Goal: Find contact information: Find contact information

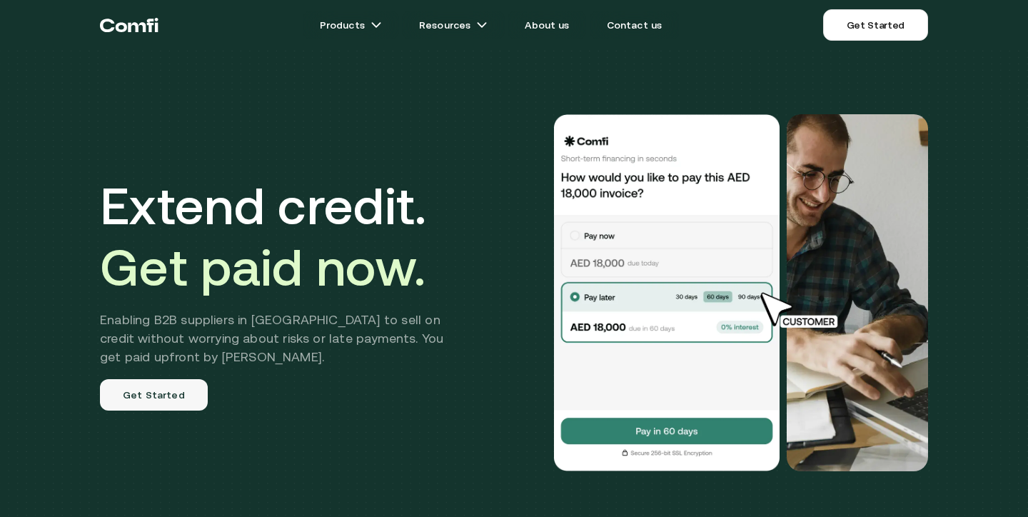
click at [143, 398] on link "Get Started" at bounding box center [154, 394] width 108 height 31
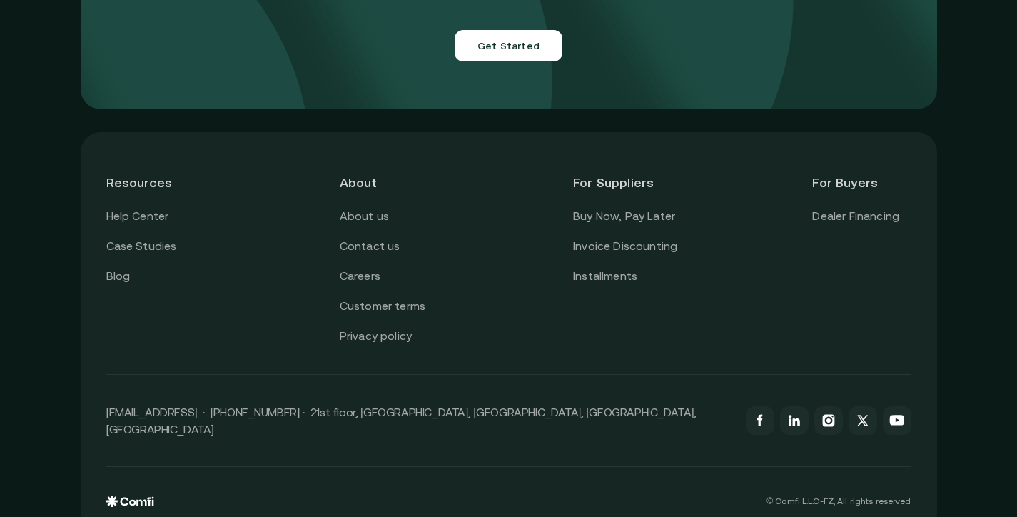
scroll to position [5120, 0]
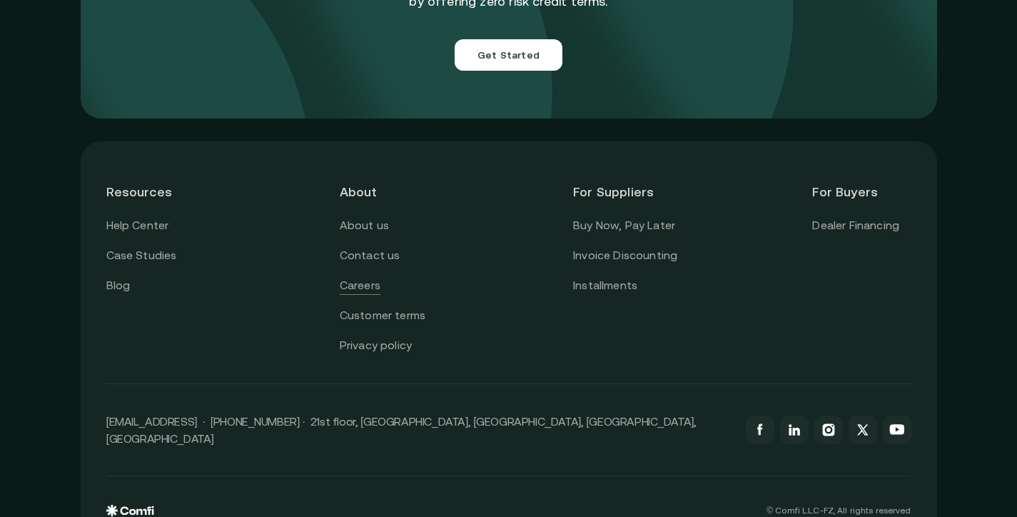
click at [359, 276] on link "Careers" at bounding box center [360, 285] width 41 height 19
click at [366, 216] on link "About us" at bounding box center [364, 225] width 49 height 19
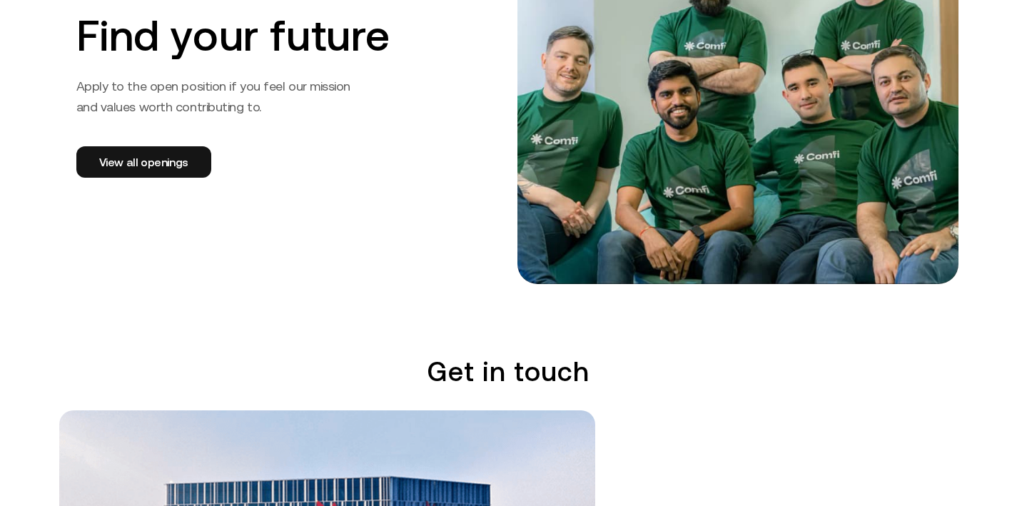
scroll to position [2379, 0]
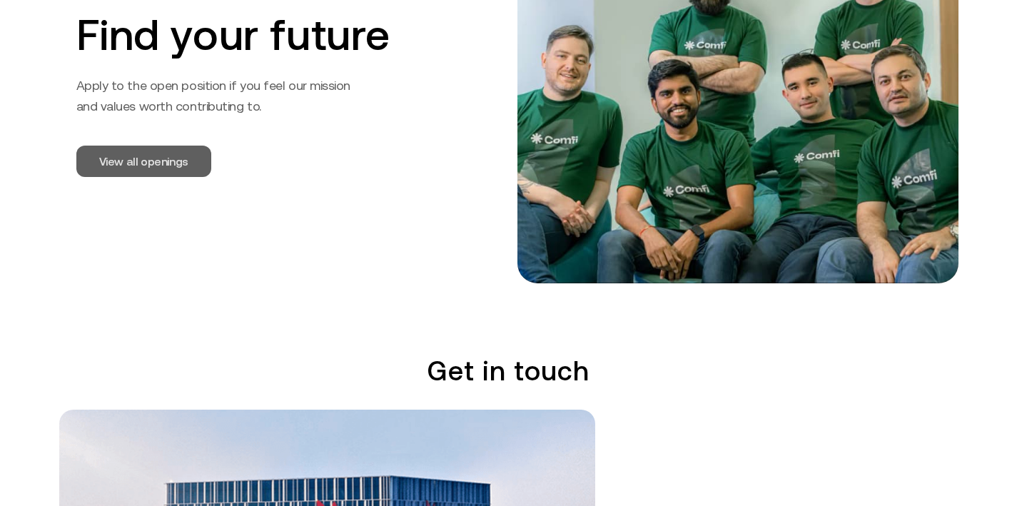
click at [138, 159] on link "View all openings" at bounding box center [143, 161] width 135 height 31
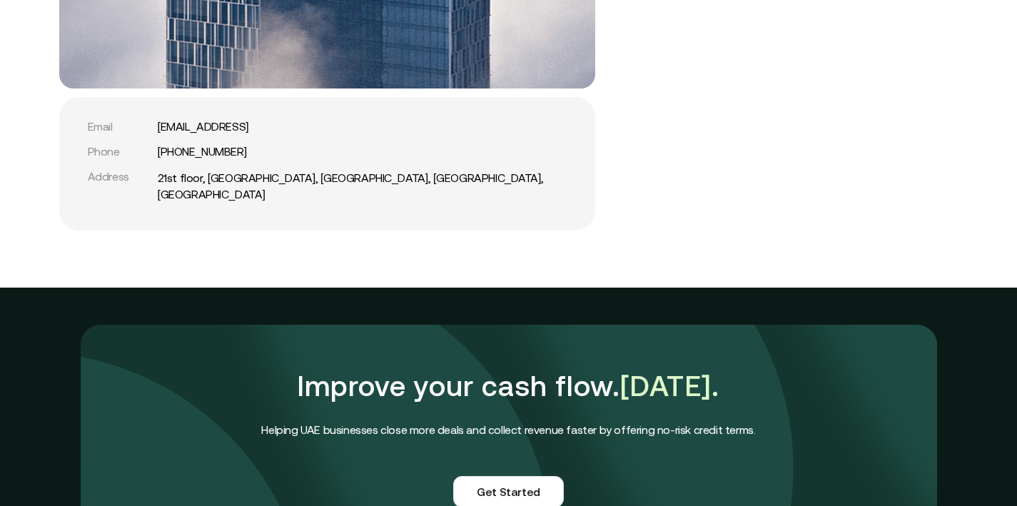
scroll to position [3165, 0]
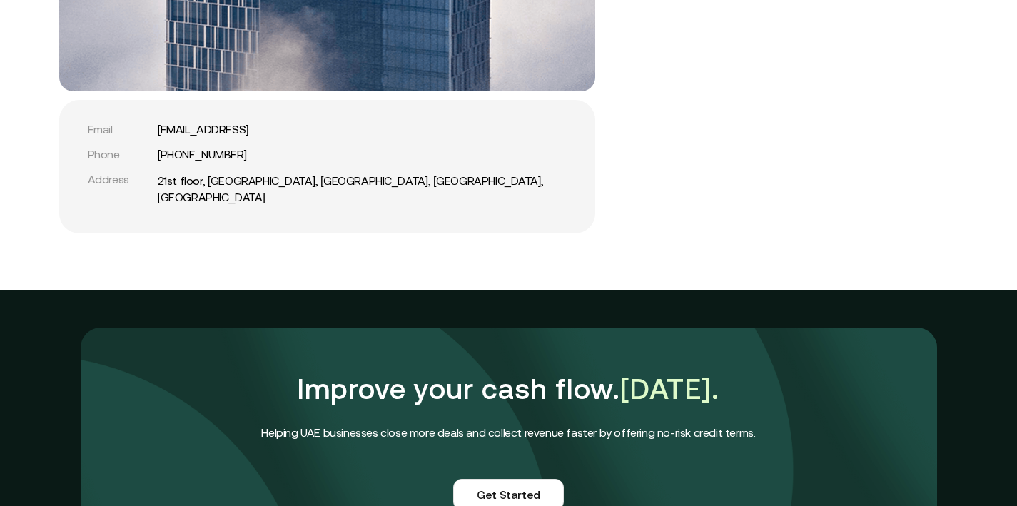
drag, startPoint x: 160, startPoint y: 131, endPoint x: 313, endPoint y: 131, distance: 152.8
click at [313, 131] on div "Email support@comfi.ai" at bounding box center [327, 130] width 479 height 14
copy link "support@comfi.ai"
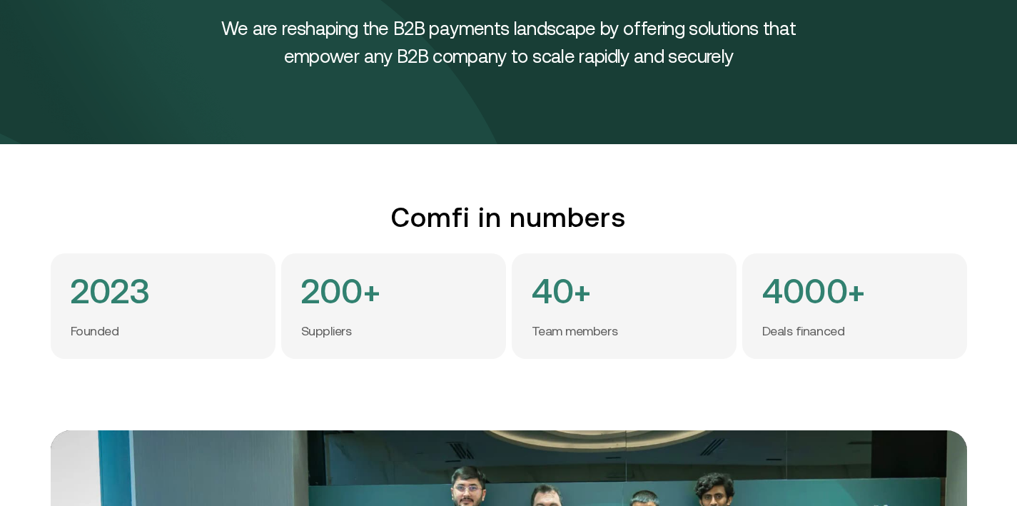
scroll to position [0, 0]
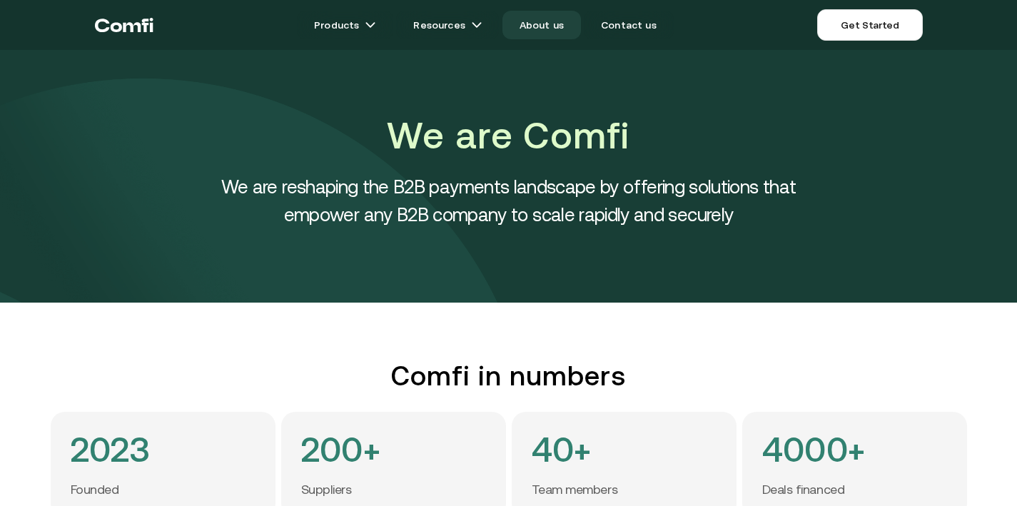
click at [536, 26] on link "About us" at bounding box center [542, 25] width 79 height 29
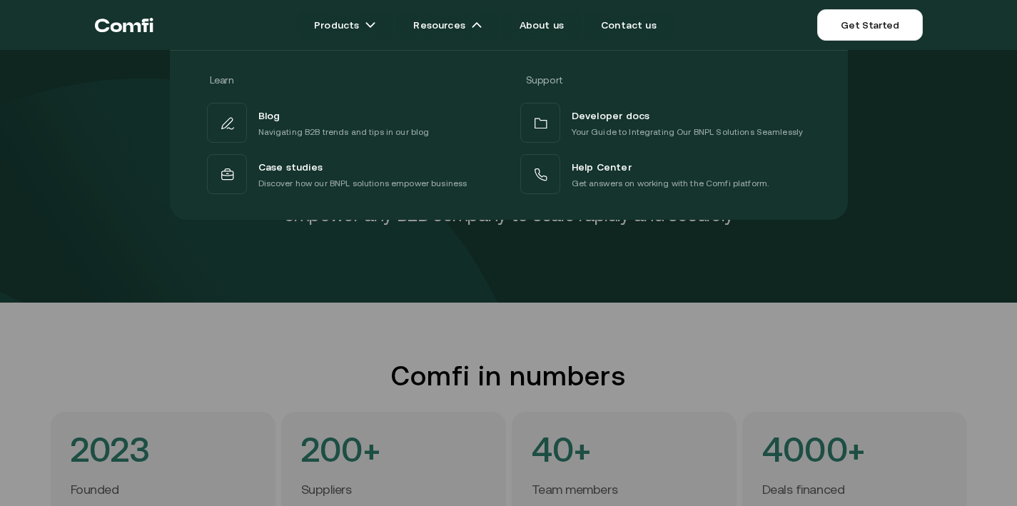
click at [648, 313] on div at bounding box center [508, 303] width 1017 height 506
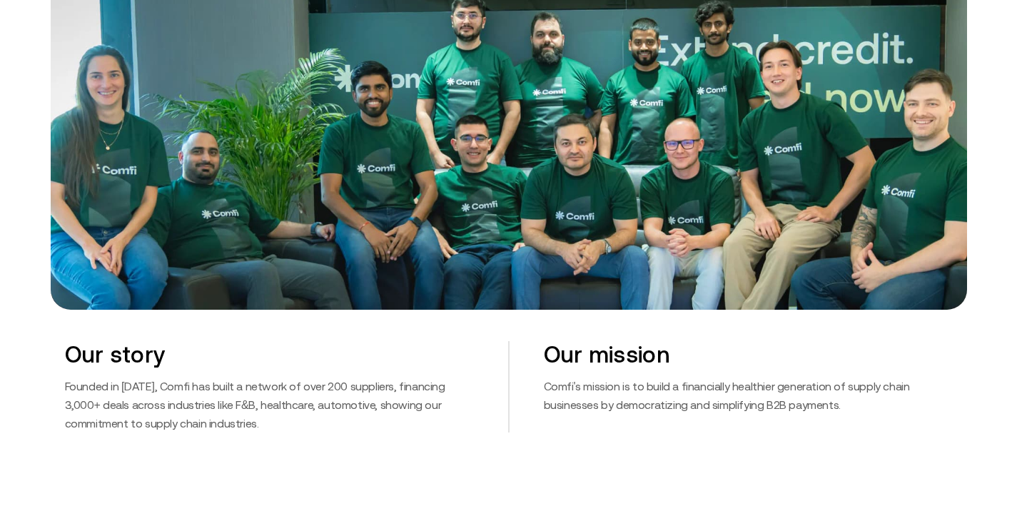
scroll to position [550, 0]
